Goal: Task Accomplishment & Management: Manage account settings

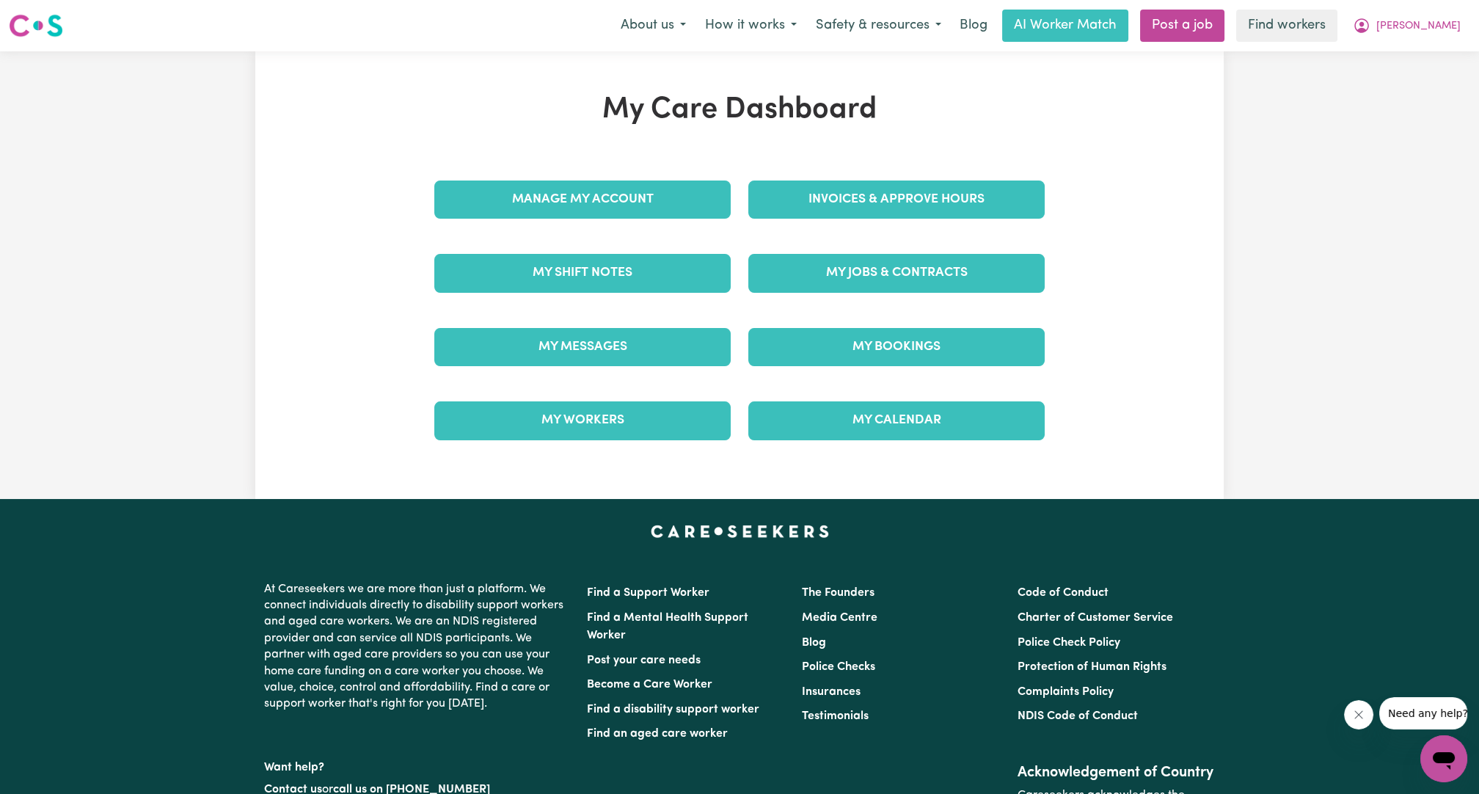
click at [880, 169] on div "My Care Dashboard Manage My Account Invoices & Approve Hours My Shift Notes My …" at bounding box center [740, 274] width 646 height 365
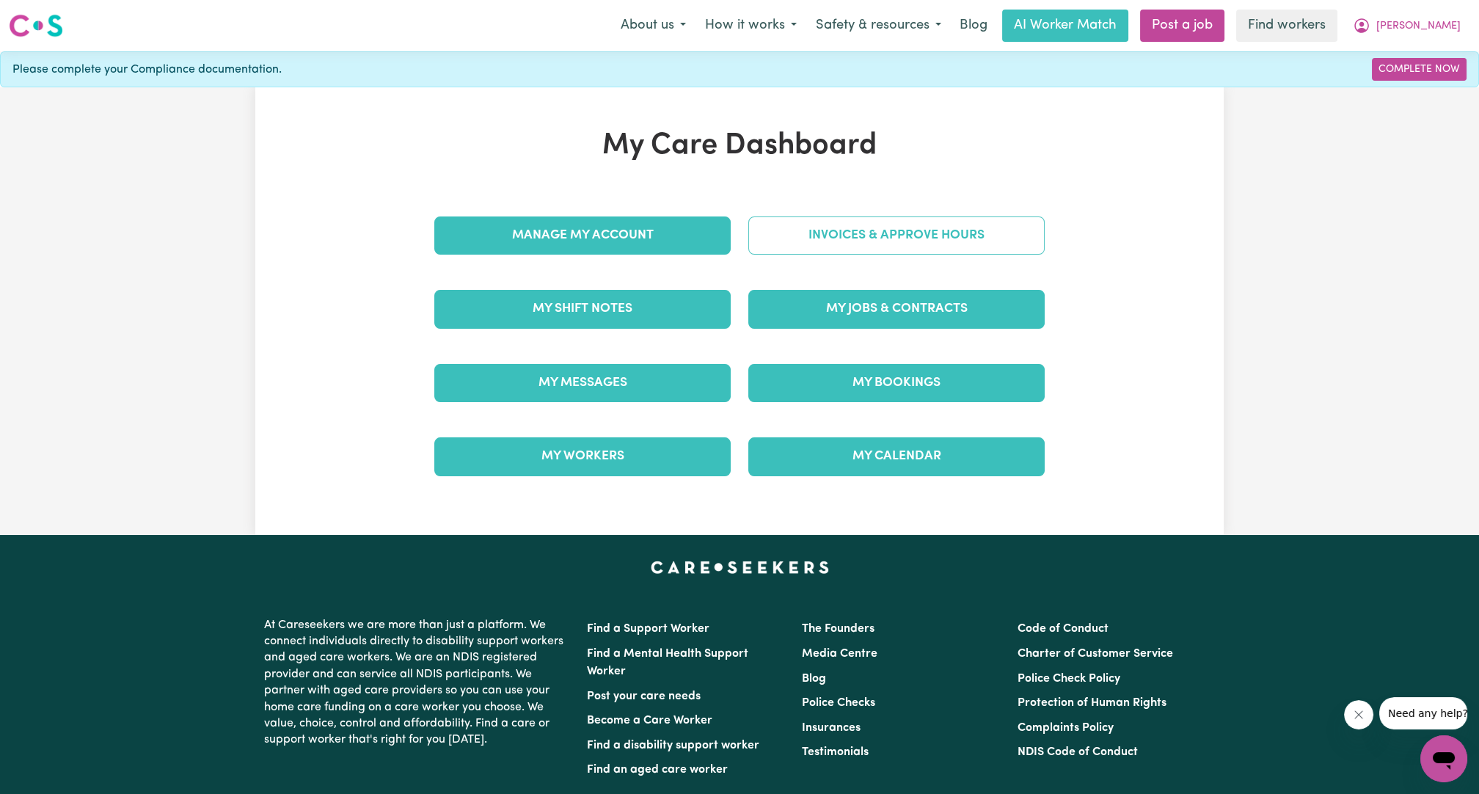
click at [878, 230] on link "Invoices & Approve Hours" at bounding box center [896, 235] width 296 height 38
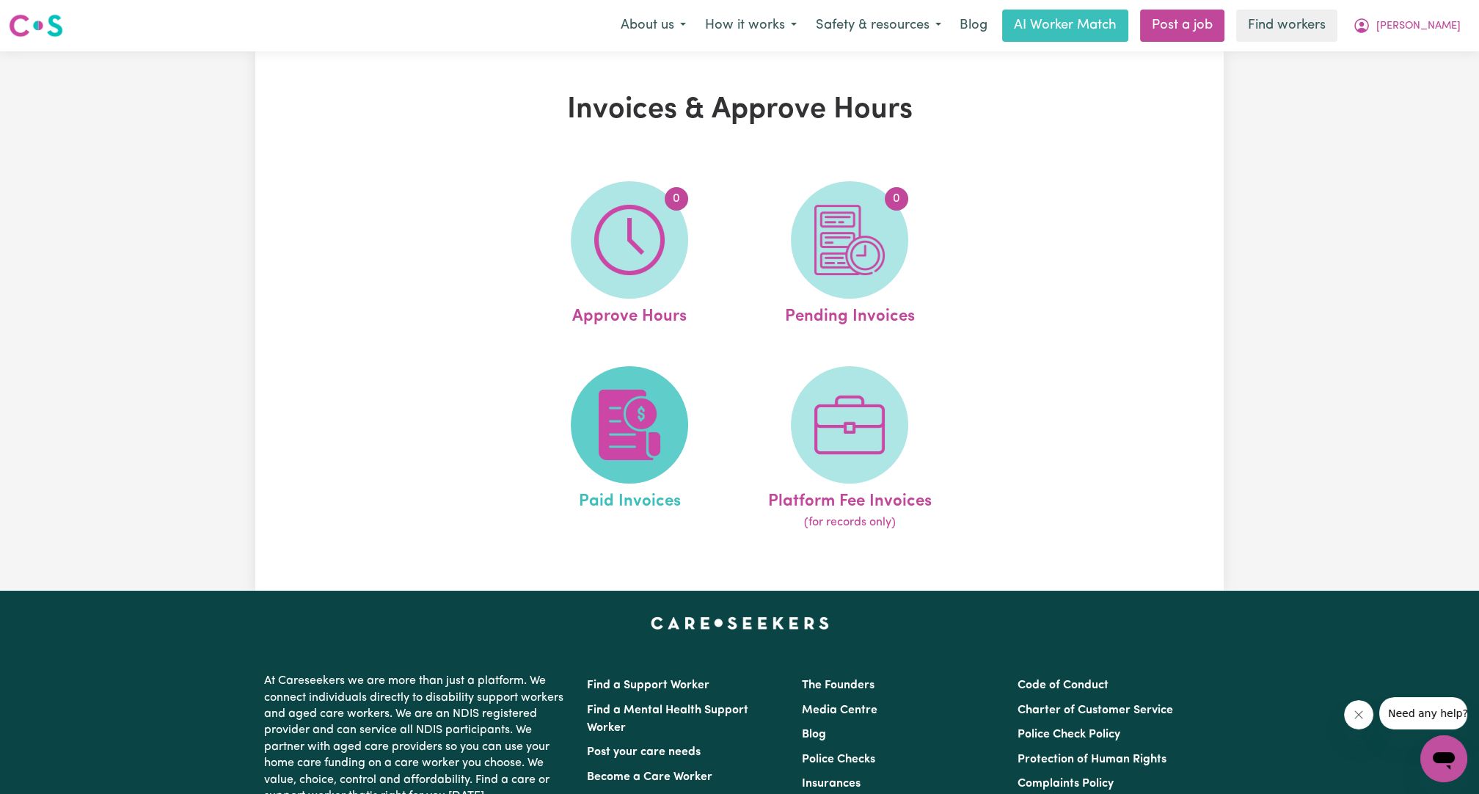
click at [627, 412] on img at bounding box center [629, 425] width 70 height 70
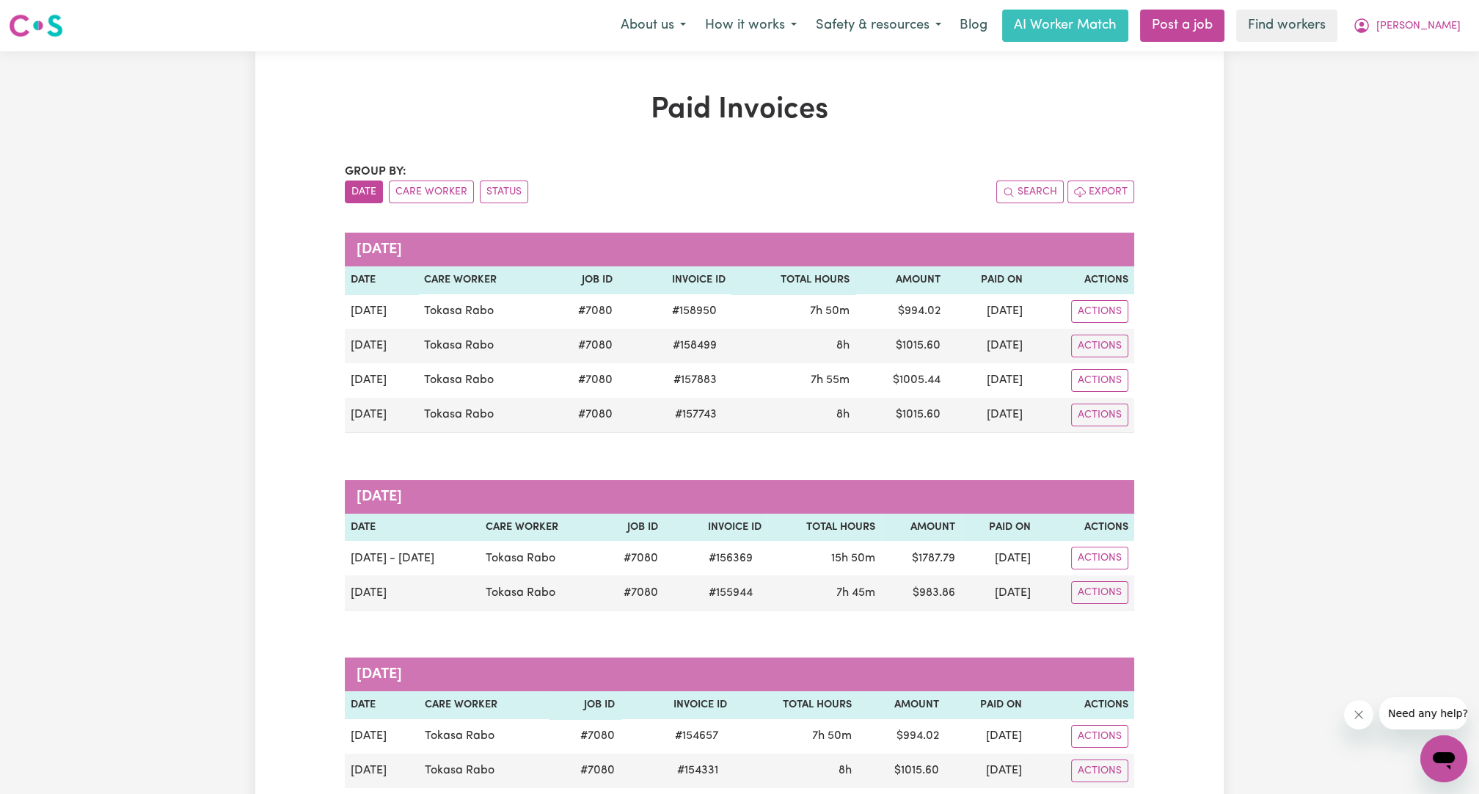
click at [1438, 38] on button "[PERSON_NAME]" at bounding box center [1406, 25] width 127 height 31
click at [1423, 81] on link "Logout" at bounding box center [1412, 84] width 116 height 28
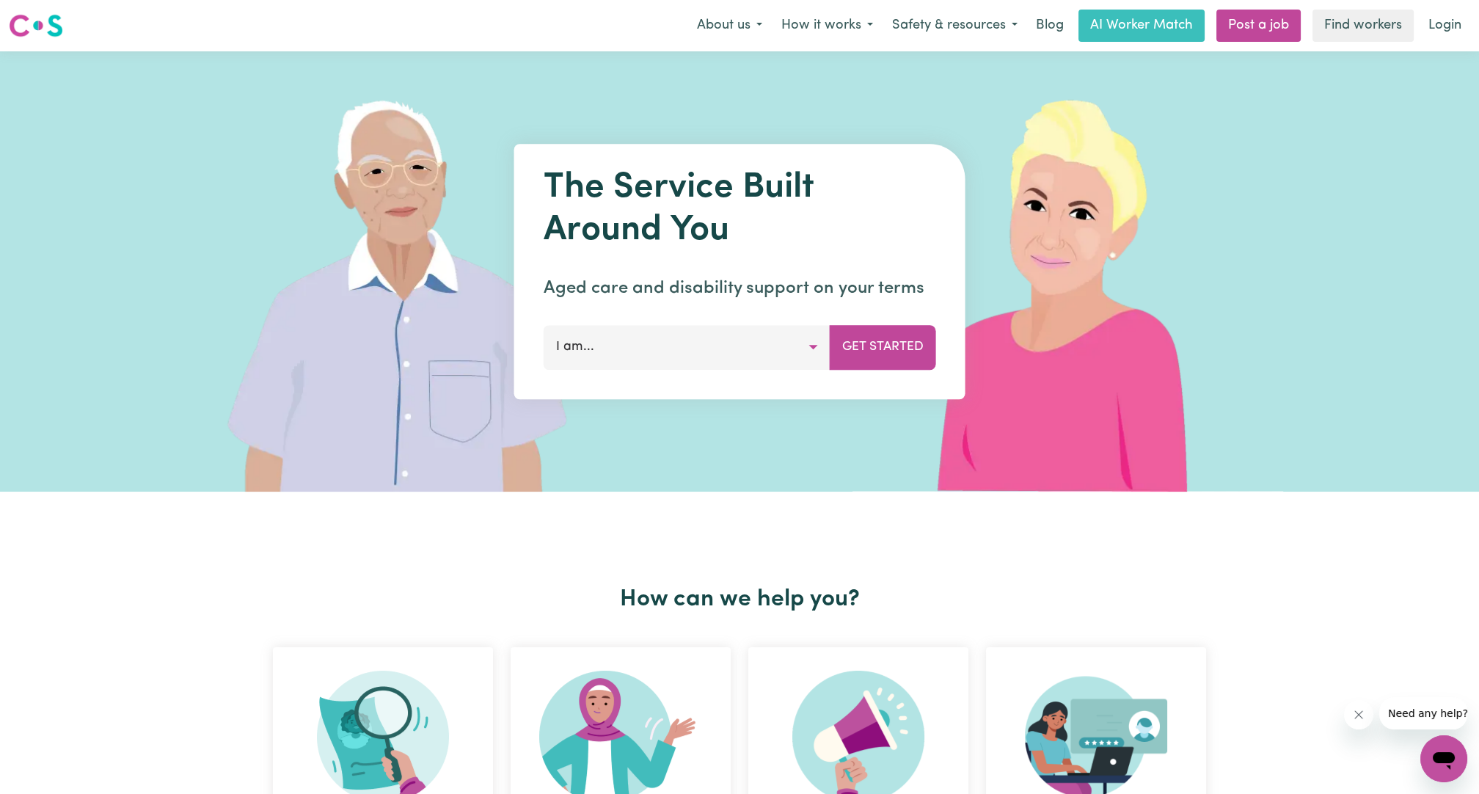
click at [1447, 20] on link "Login" at bounding box center [1445, 26] width 51 height 32
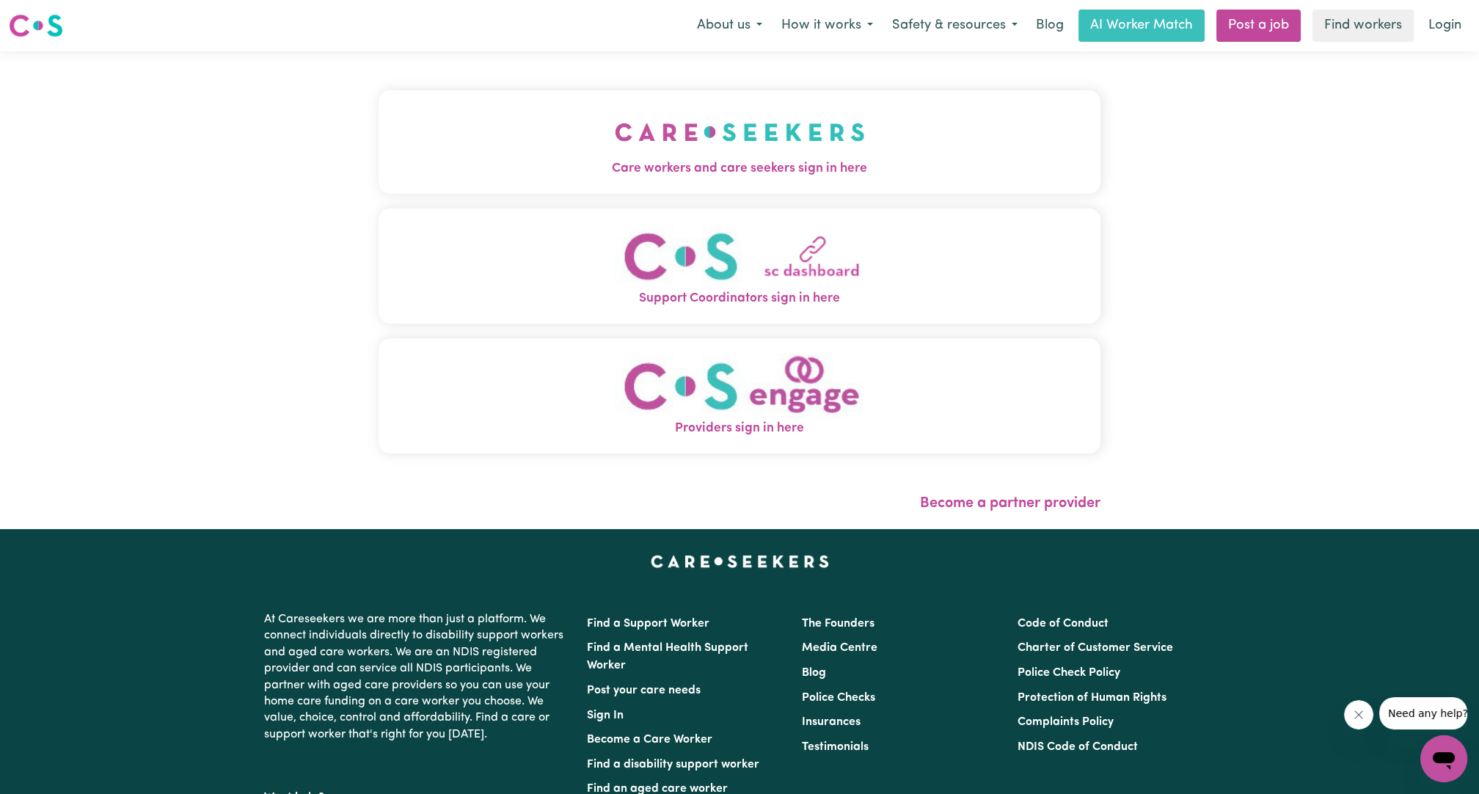
drag, startPoint x: 377, startPoint y: 183, endPoint x: 543, endPoint y: 151, distance: 168.8
click at [379, 183] on button "Care workers and care seekers sign in here" at bounding box center [740, 141] width 722 height 103
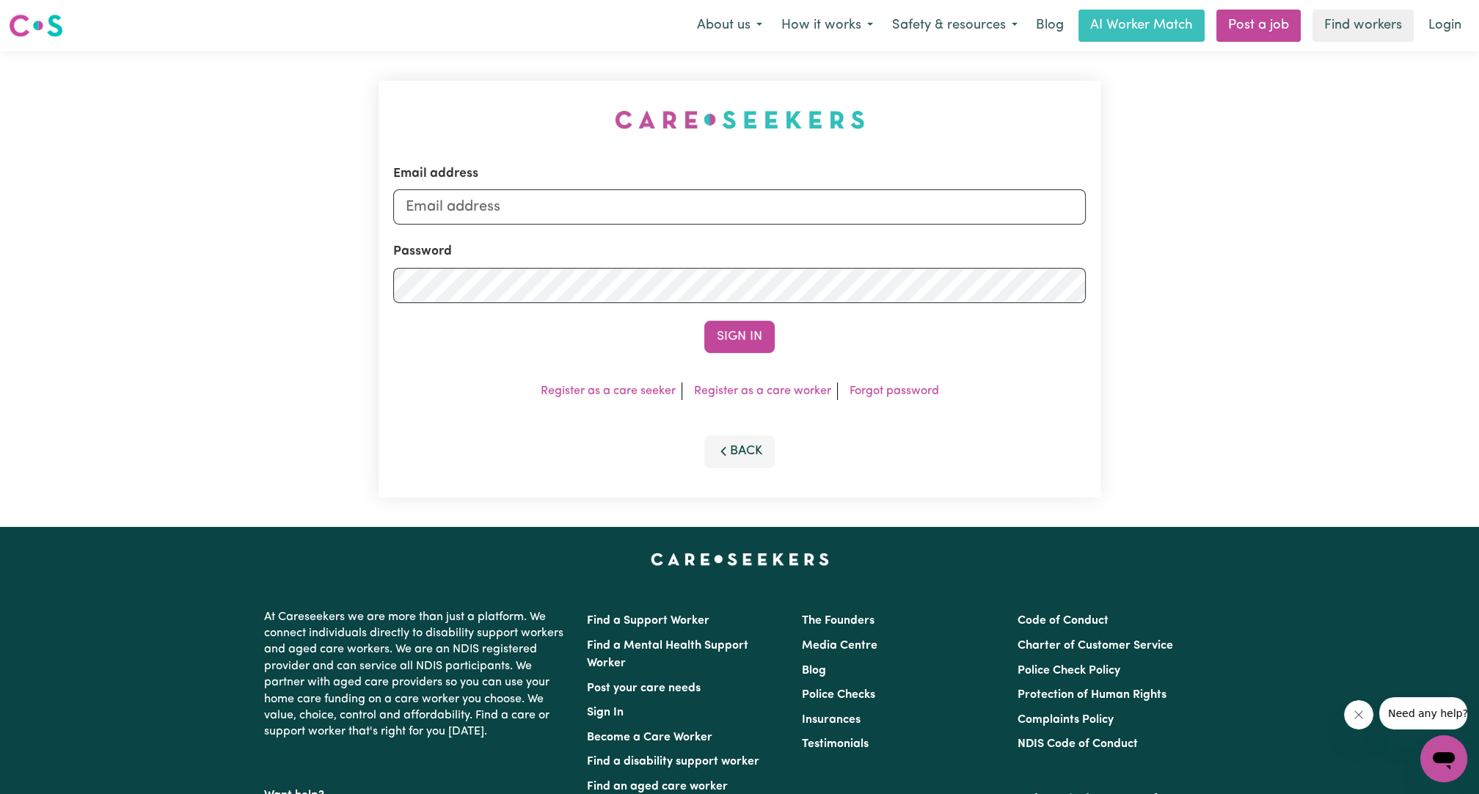
click at [750, 150] on div "Email address Password Sign In Register as a care seeker Register as a care wor…" at bounding box center [740, 288] width 740 height 475
click at [710, 209] on input "Email address" at bounding box center [739, 206] width 693 height 35
drag, startPoint x: 481, startPoint y: 203, endPoint x: 803, endPoint y: 205, distance: 322.9
click at [803, 205] on input "[EMAIL_ADDRESS][PERSON_NAME][DOMAIN_NAME]" at bounding box center [739, 206] width 693 height 35
type input "superuser~[PERSON_NAME][EMAIL_ADDRESS][DOMAIN_NAME]"
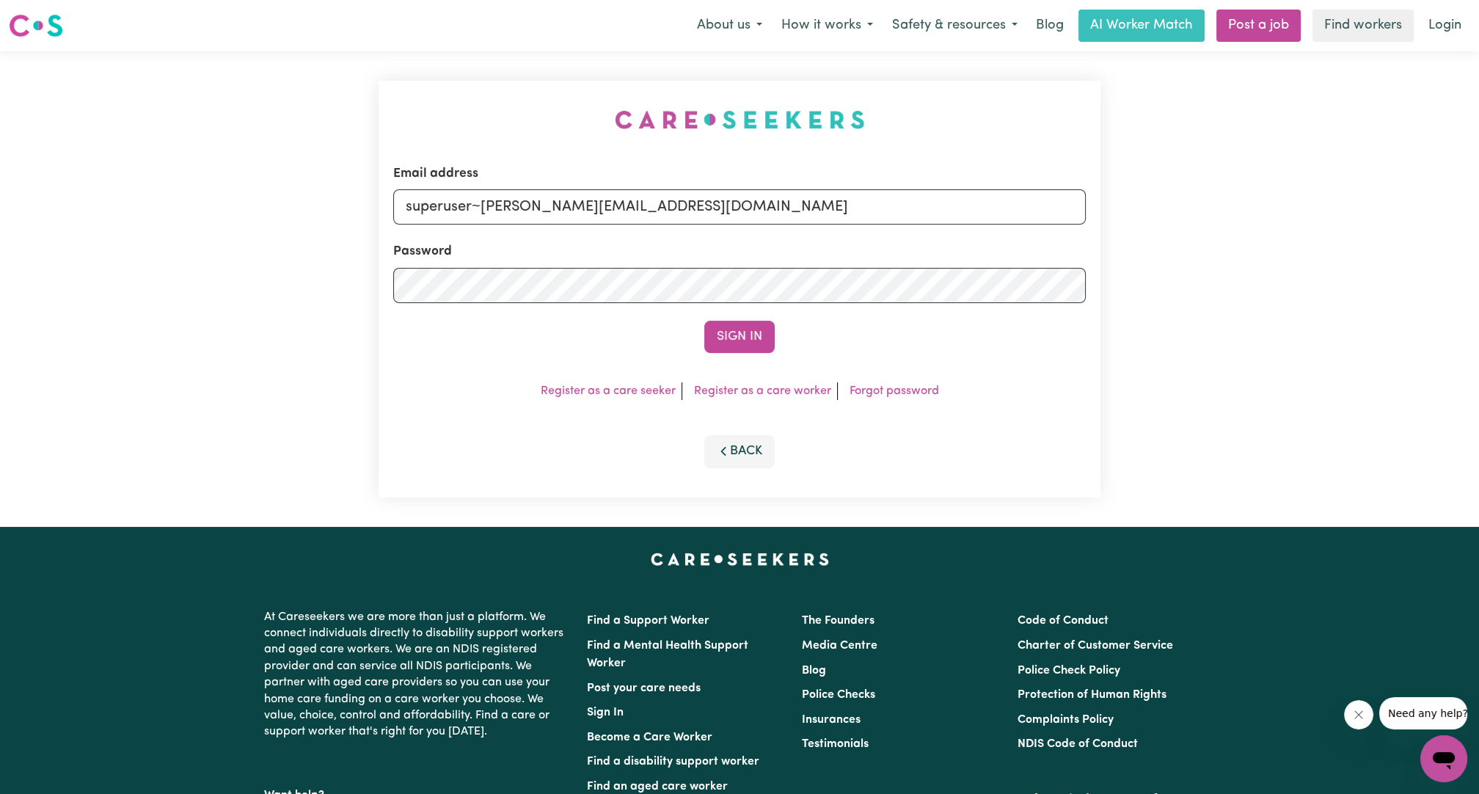
click at [781, 340] on div "Sign In" at bounding box center [739, 337] width 693 height 32
click at [765, 339] on button "Sign In" at bounding box center [739, 337] width 70 height 32
